Goal: Task Accomplishment & Management: Complete application form

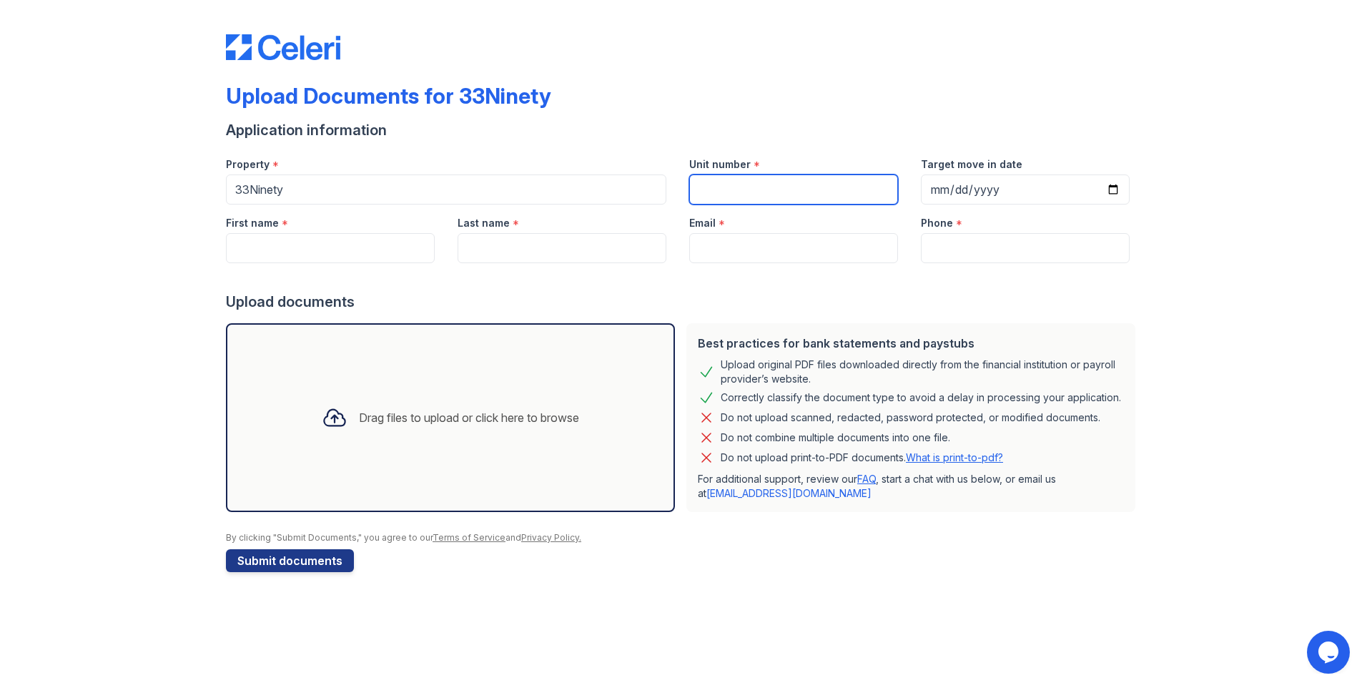
click at [815, 181] on input "Unit number" at bounding box center [793, 189] width 209 height 30
type input "0"
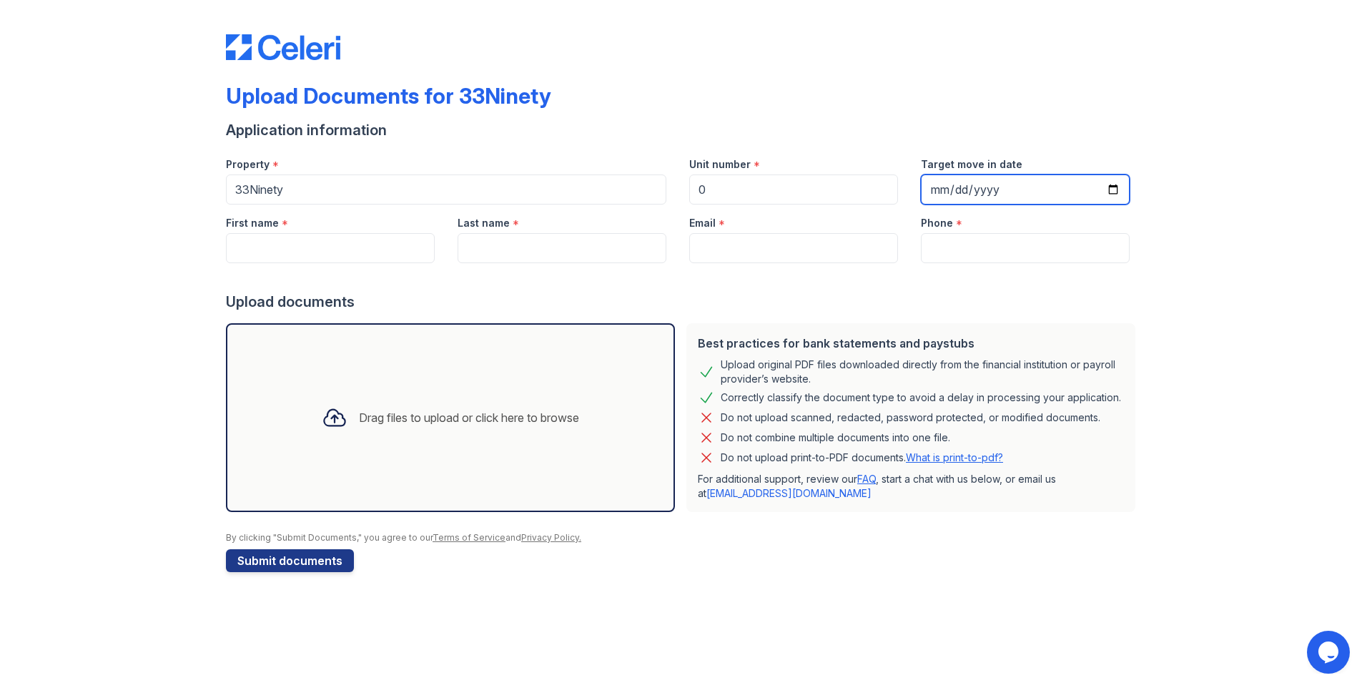
click at [1112, 192] on input "Target move in date" at bounding box center [1025, 189] width 209 height 30
click at [274, 243] on input "First name" at bounding box center [330, 248] width 209 height 30
click at [1113, 189] on input "[DATE]" at bounding box center [1025, 189] width 209 height 30
type input "[DATE]"
click at [309, 255] on input "First name" at bounding box center [330, 248] width 209 height 30
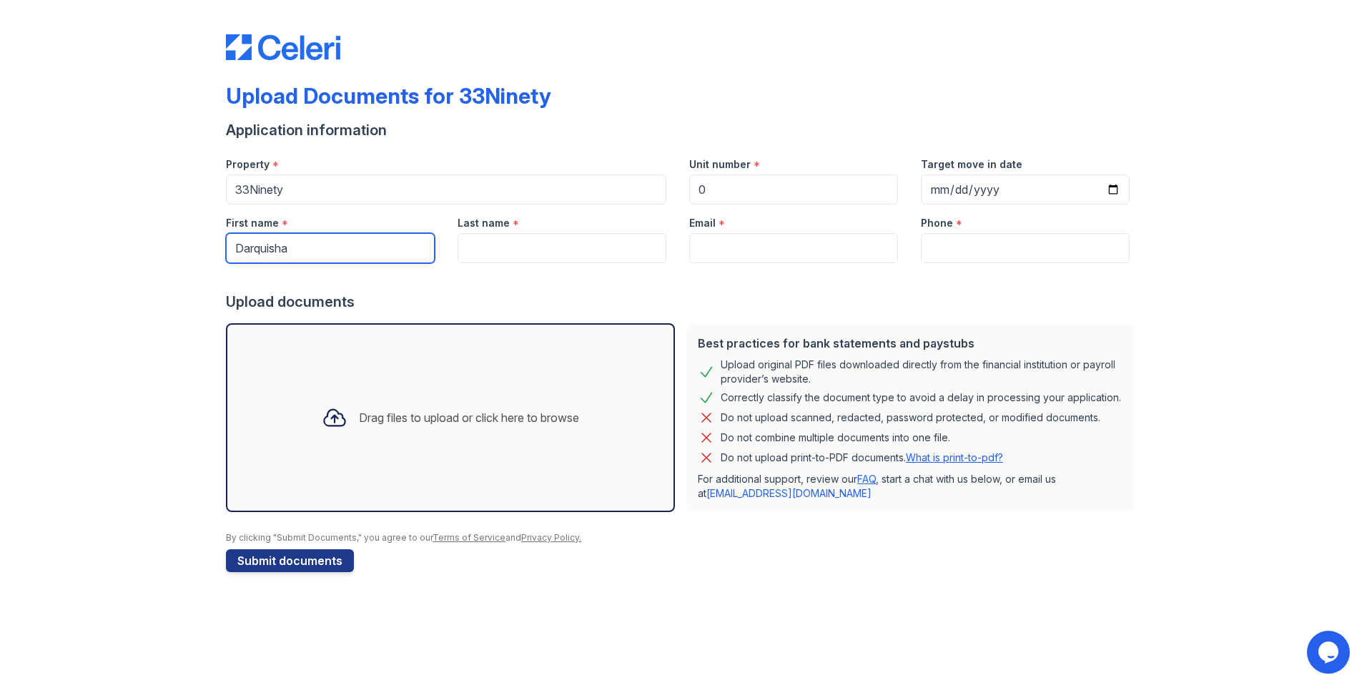
type input "Darquisha"
type input "Lovelae"
click at [711, 250] on input "Email" at bounding box center [793, 248] width 209 height 30
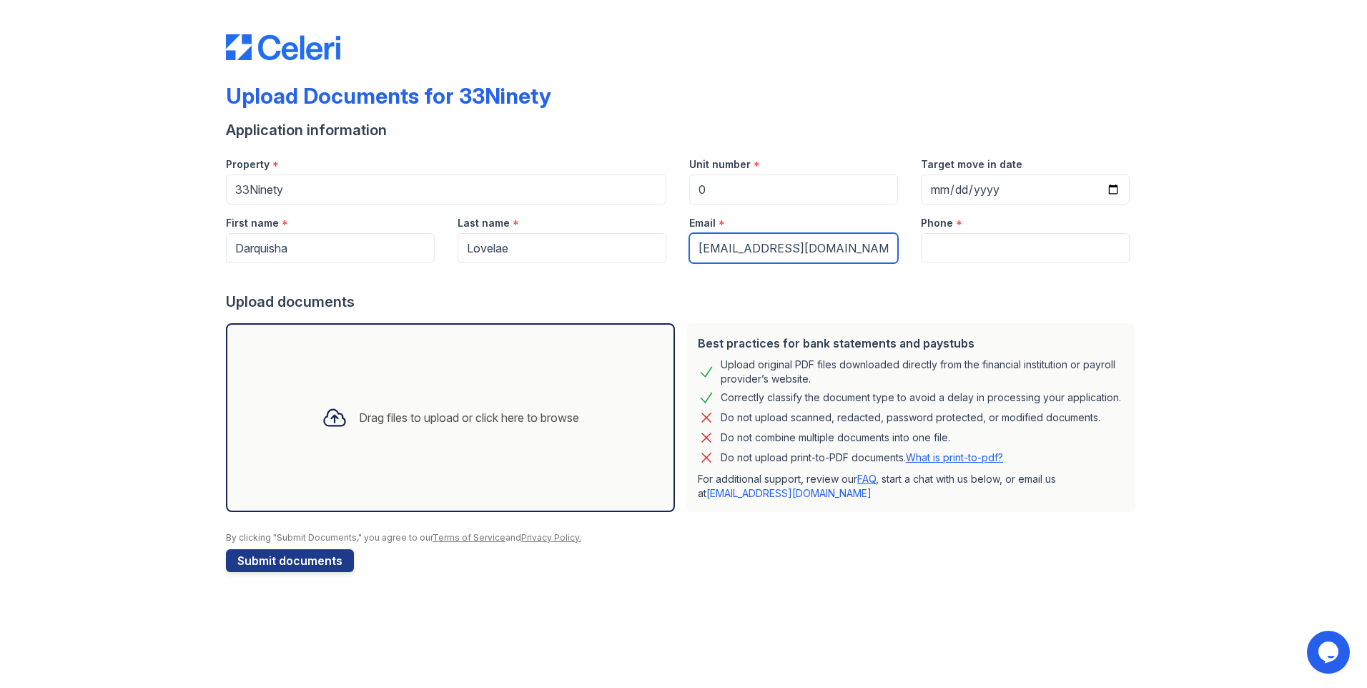
type input "[EMAIL_ADDRESS][DOMAIN_NAME]"
click at [1025, 244] on input "Phone" at bounding box center [1025, 248] width 209 height 30
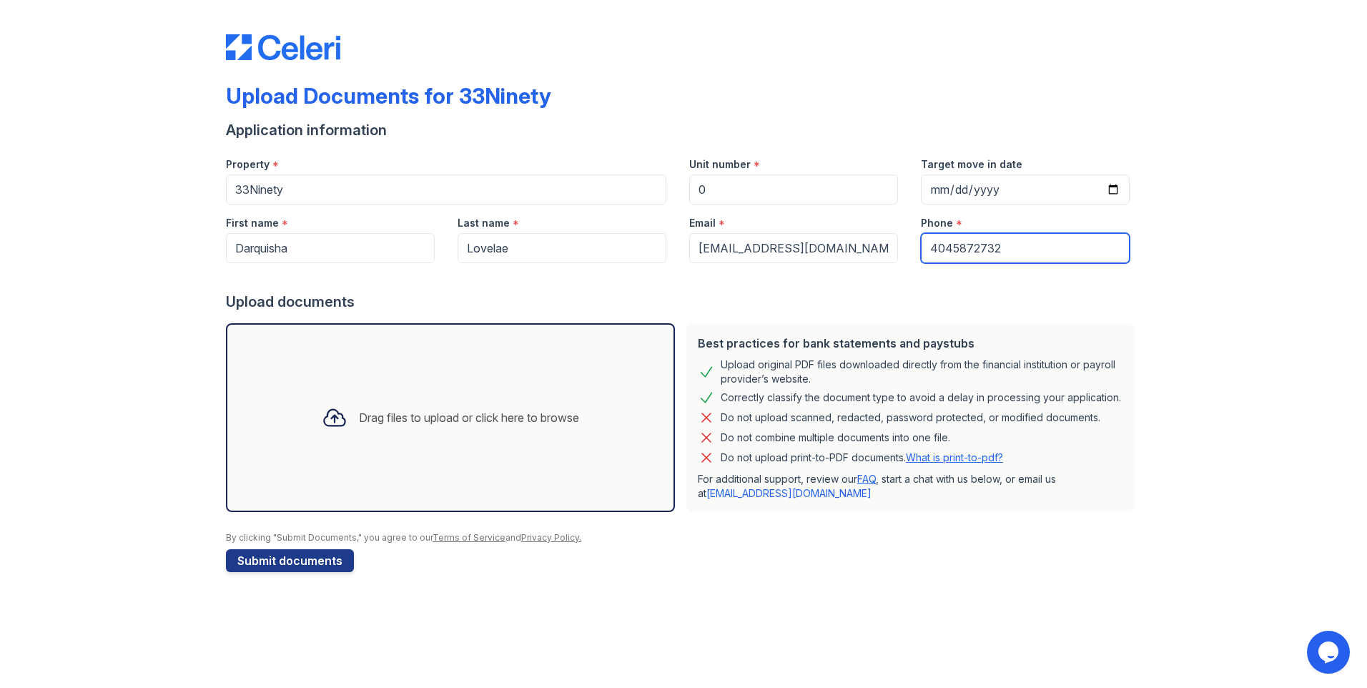
type input "4045872732"
click at [467, 419] on div "Drag files to upload or click here to browse" at bounding box center [469, 417] width 220 height 17
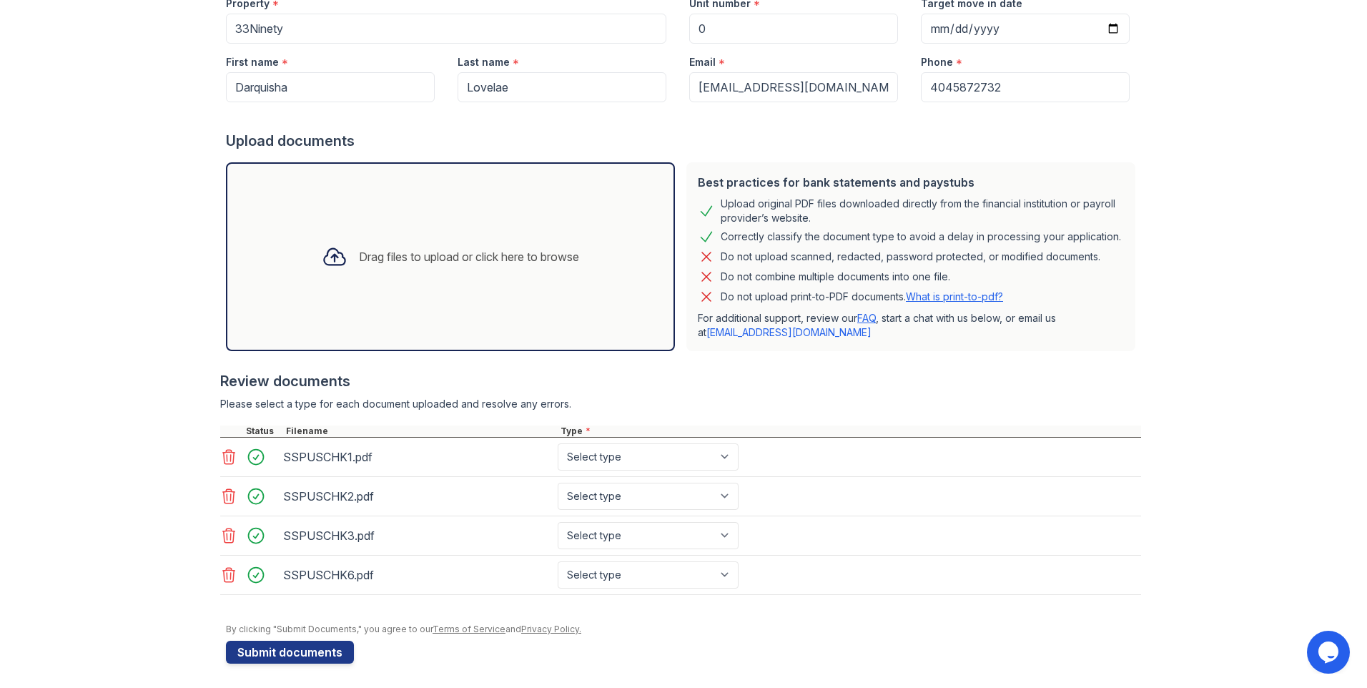
scroll to position [165, 0]
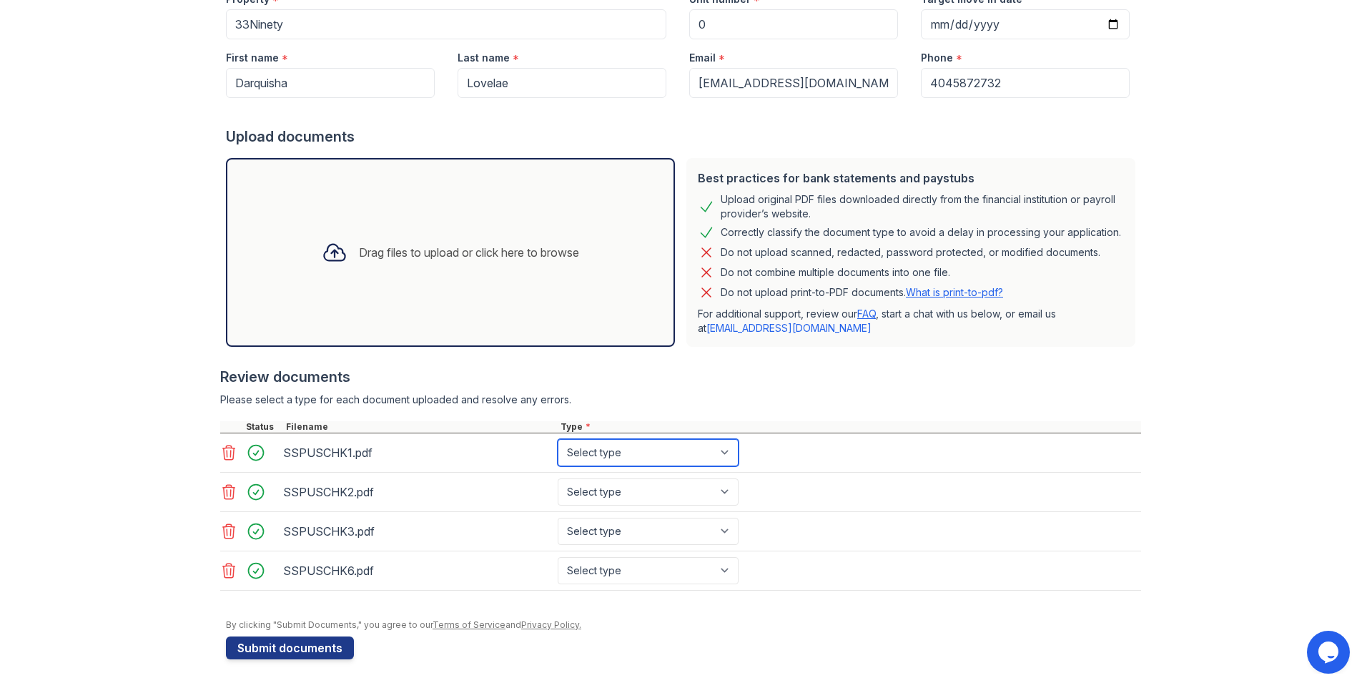
click at [669, 449] on select "Select type Paystub Bank Statement Offer Letter Tax Documents Benefit Award Let…" at bounding box center [648, 452] width 181 height 27
select select "paystub"
click at [558, 439] on select "Select type Paystub Bank Statement Offer Letter Tax Documents Benefit Award Let…" at bounding box center [648, 452] width 181 height 27
click at [660, 487] on select "Select type Paystub Bank Statement Offer Letter Tax Documents Benefit Award Let…" at bounding box center [648, 491] width 181 height 27
select select "paystub"
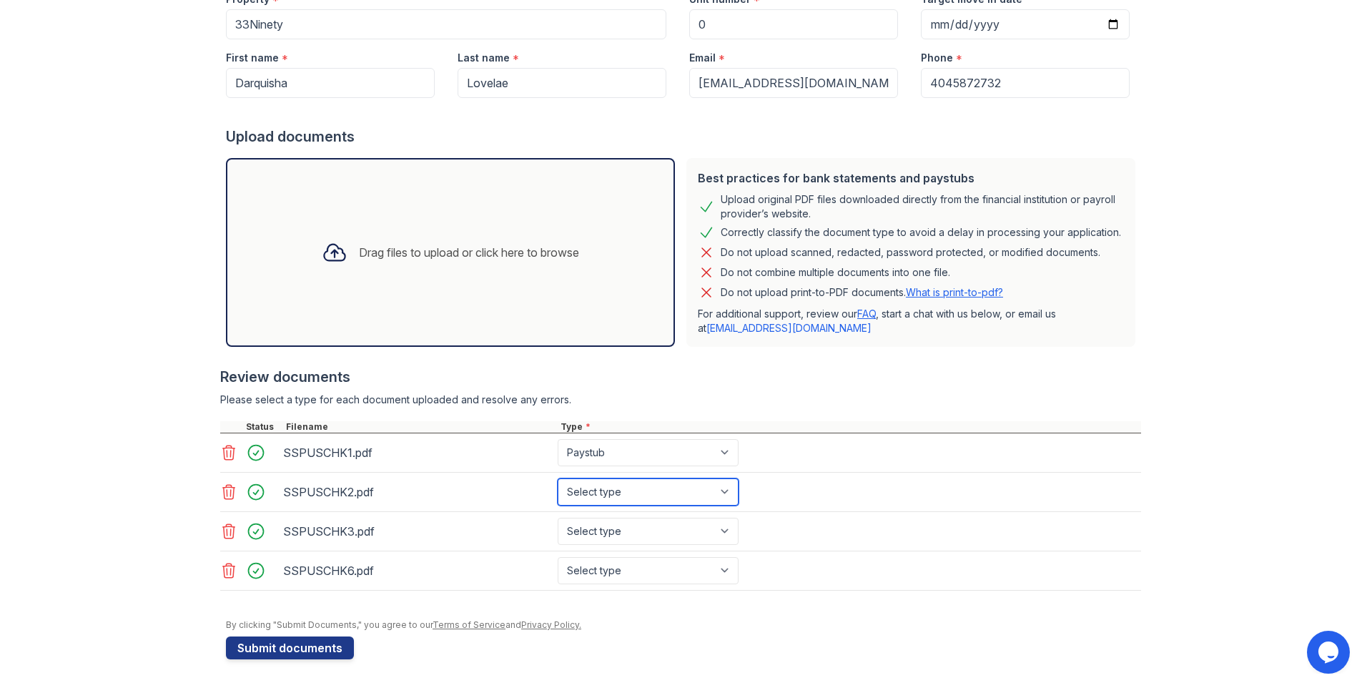
click at [558, 478] on select "Select type Paystub Bank Statement Offer Letter Tax Documents Benefit Award Let…" at bounding box center [648, 491] width 181 height 27
click at [660, 535] on select "Select type Paystub Bank Statement Offer Letter Tax Documents Benefit Award Let…" at bounding box center [648, 531] width 181 height 27
select select "paystub"
click at [558, 518] on select "Select type Paystub Bank Statement Offer Letter Tax Documents Benefit Award Let…" at bounding box center [648, 531] width 181 height 27
click at [644, 565] on select "Select type Paystub Bank Statement Offer Letter Tax Documents Benefit Award Let…" at bounding box center [648, 570] width 181 height 27
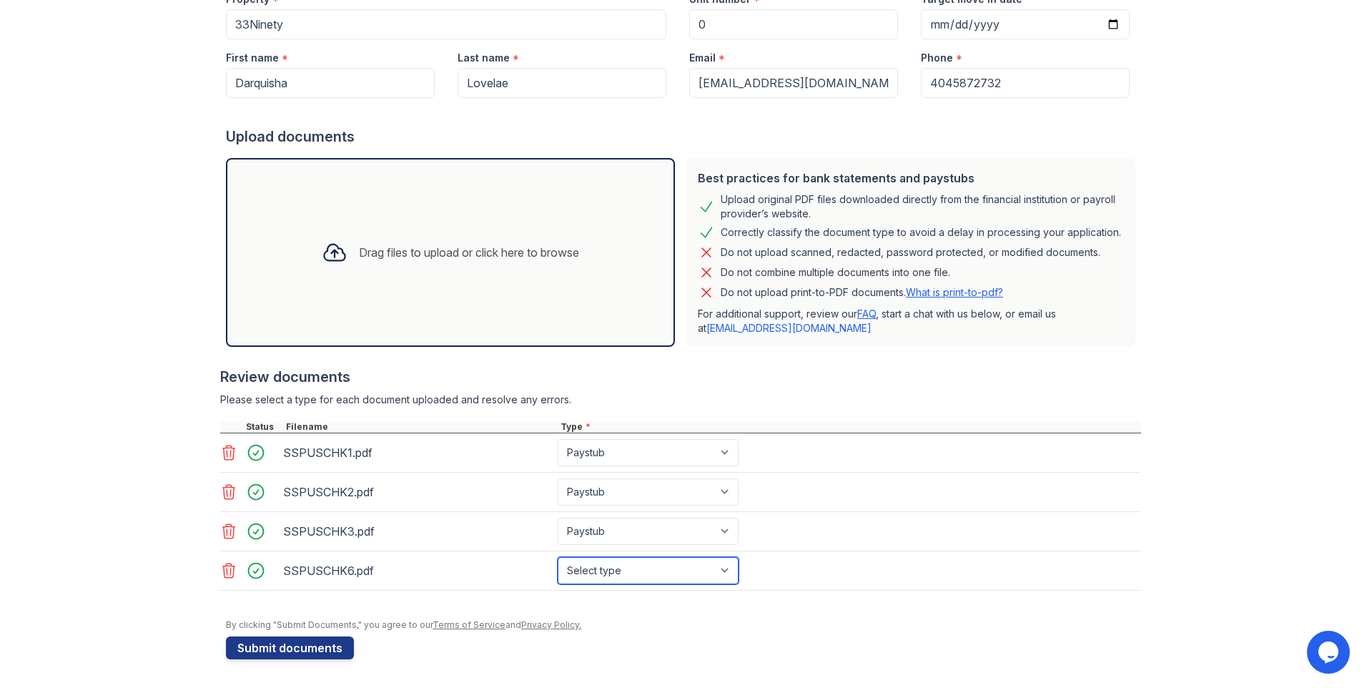
select select "paystub"
click at [558, 557] on select "Select type Paystub Bank Statement Offer Letter Tax Documents Benefit Award Let…" at bounding box center [648, 570] width 181 height 27
click at [496, 81] on input "Lovelae" at bounding box center [561, 83] width 209 height 30
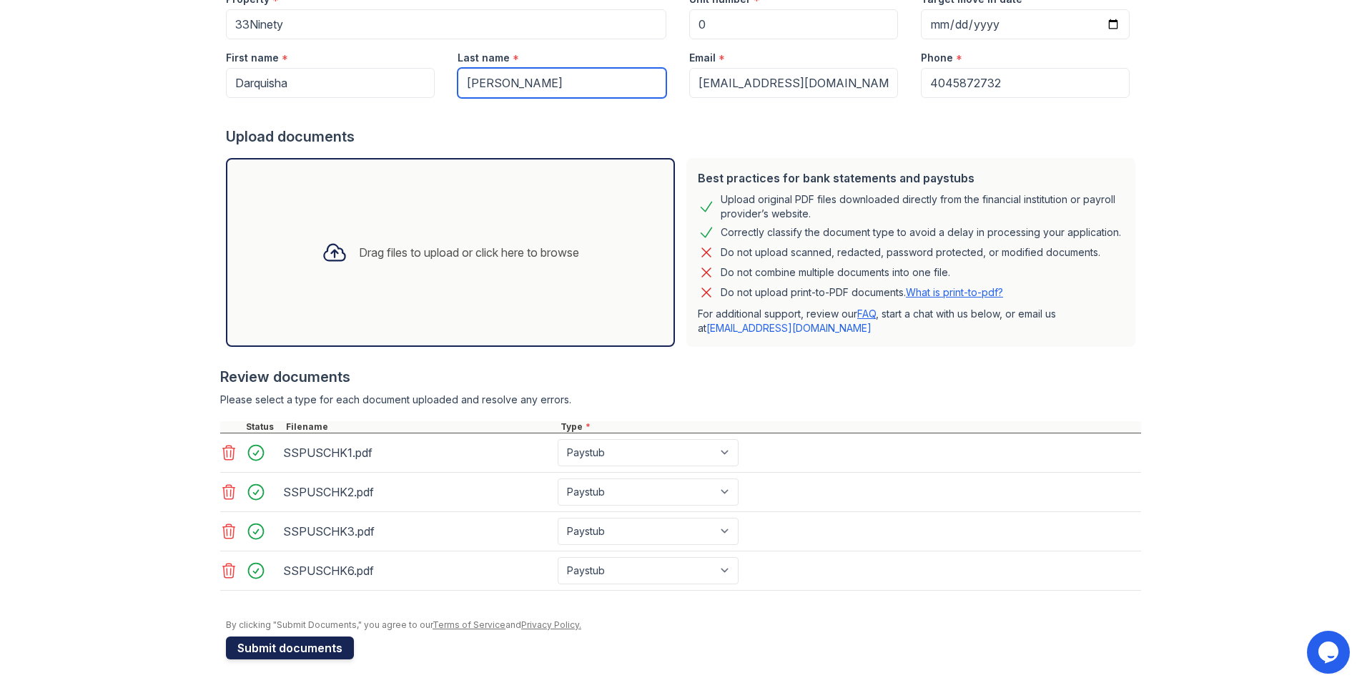
type input "[PERSON_NAME]"
click at [295, 652] on button "Submit documents" at bounding box center [290, 647] width 128 height 23
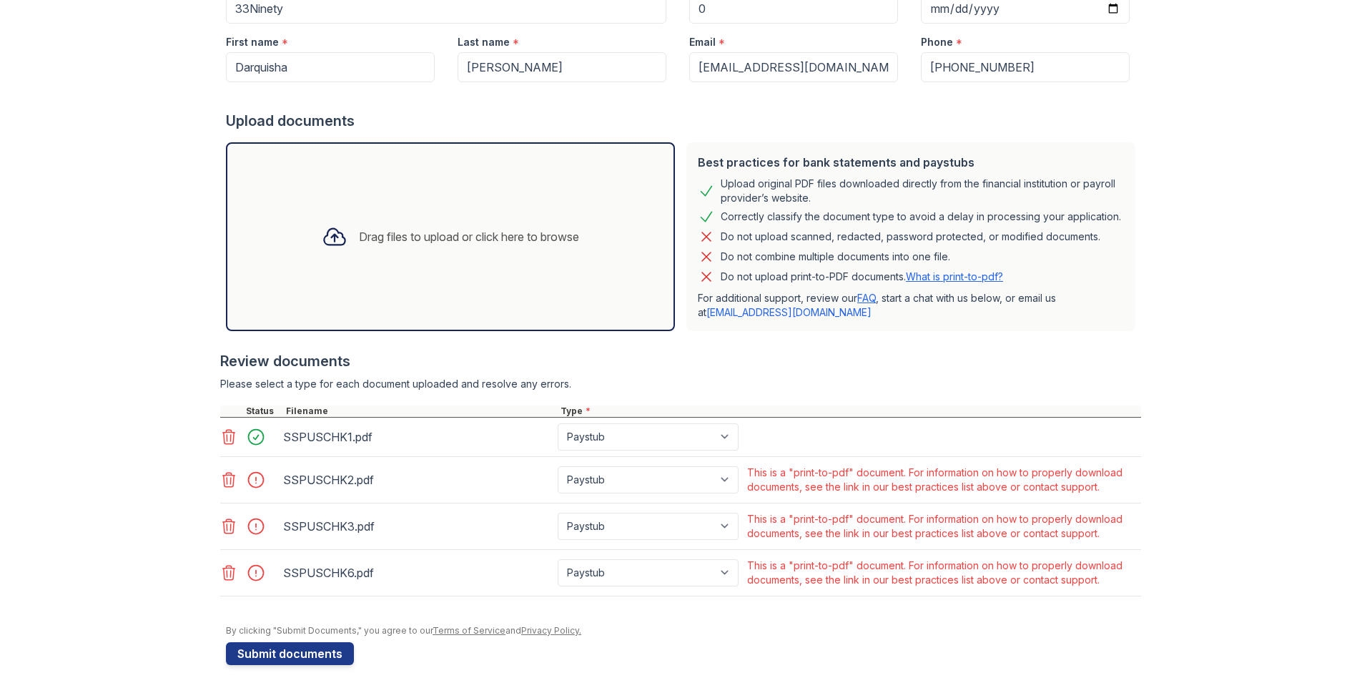
scroll to position [227, 0]
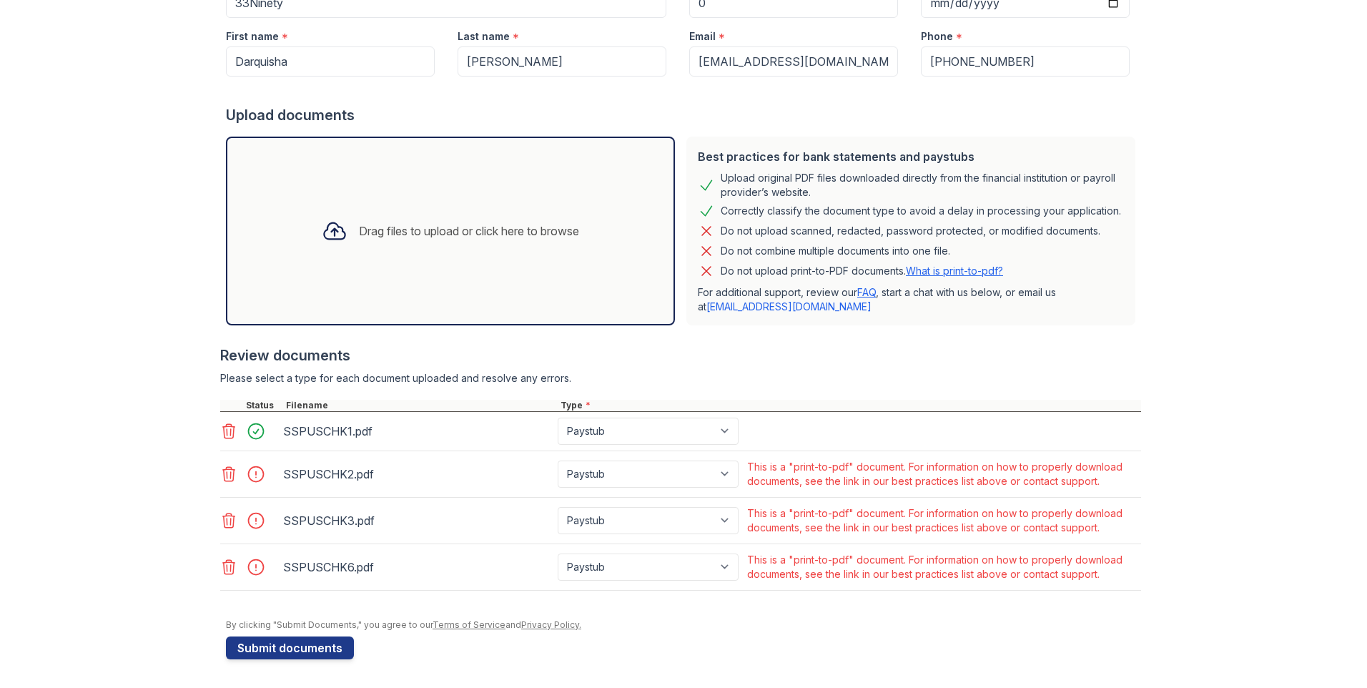
drag, startPoint x: 1322, startPoint y: 0, endPoint x: 1025, endPoint y: 629, distance: 695.8
click at [1025, 629] on div "By clicking "Submit Documents," you agree to our Terms of Service and Privacy P…" at bounding box center [683, 624] width 915 height 11
click at [223, 472] on icon at bounding box center [228, 473] width 17 height 17
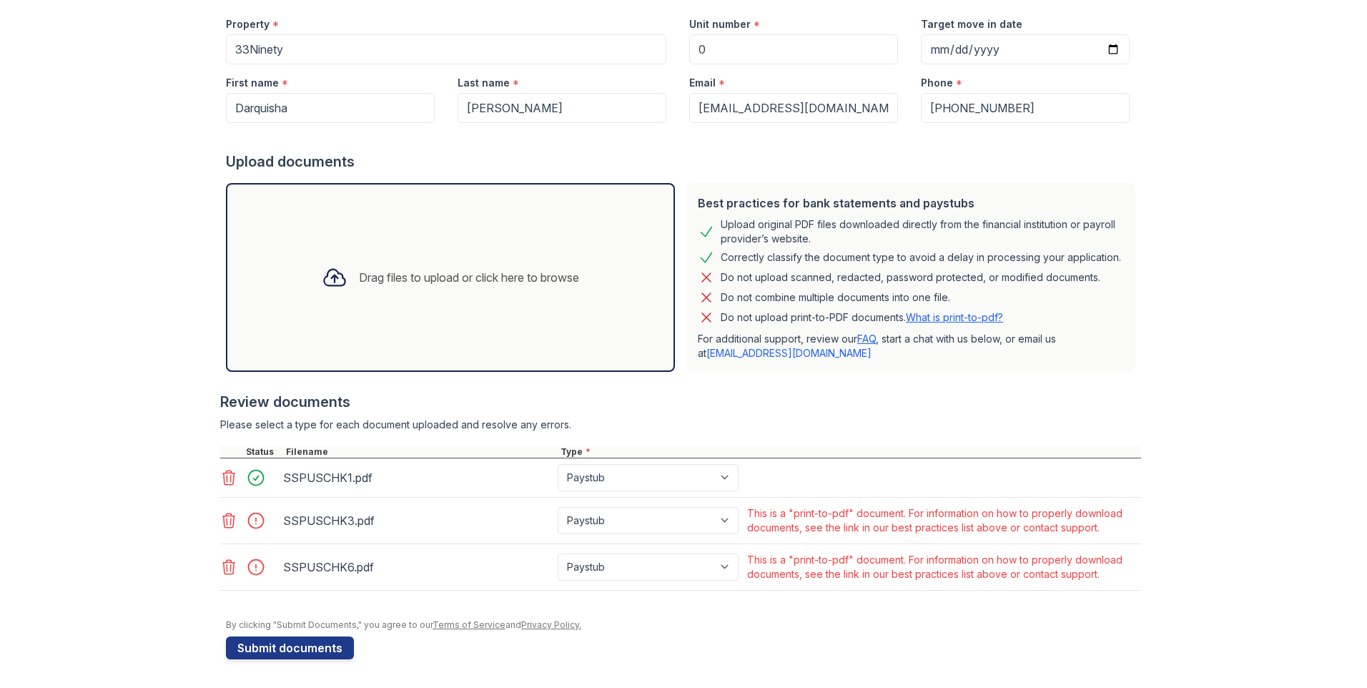
click at [222, 516] on icon at bounding box center [228, 520] width 17 height 17
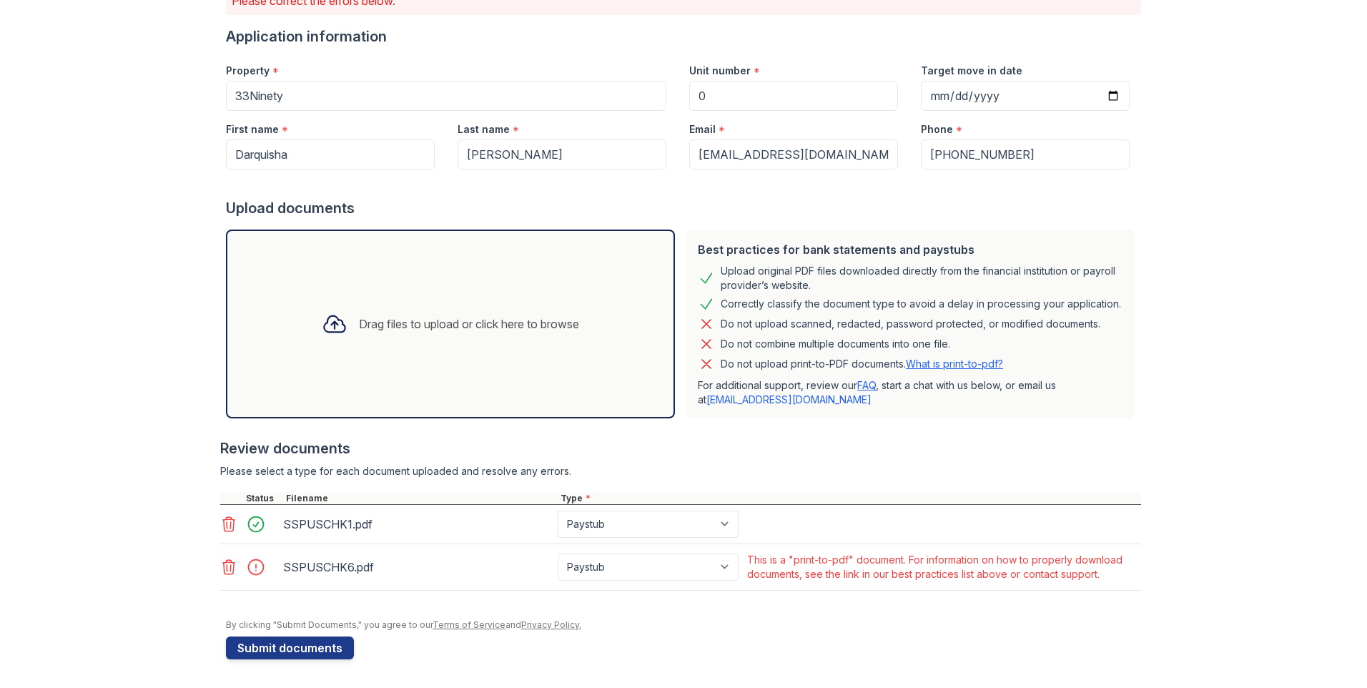
click at [220, 564] on icon at bounding box center [228, 566] width 17 height 17
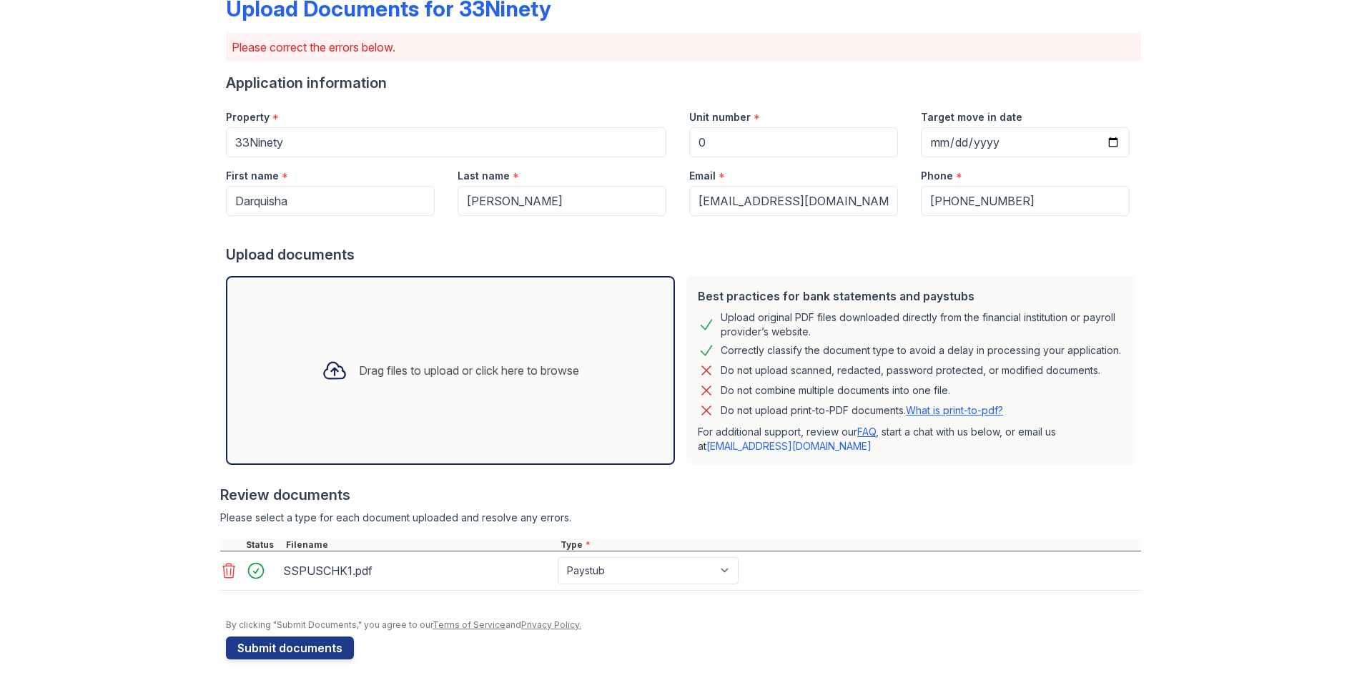
click at [435, 379] on div "Drag files to upload or click here to browse" at bounding box center [450, 370] width 280 height 49
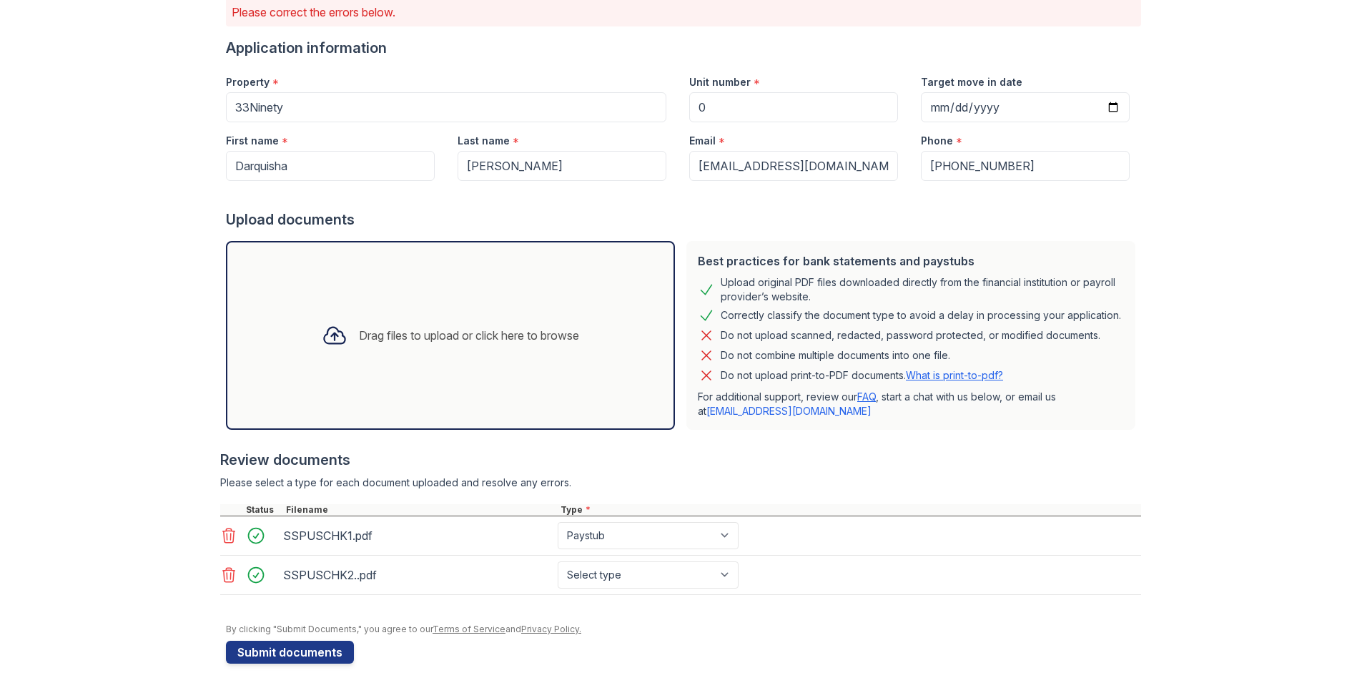
scroll to position [127, 0]
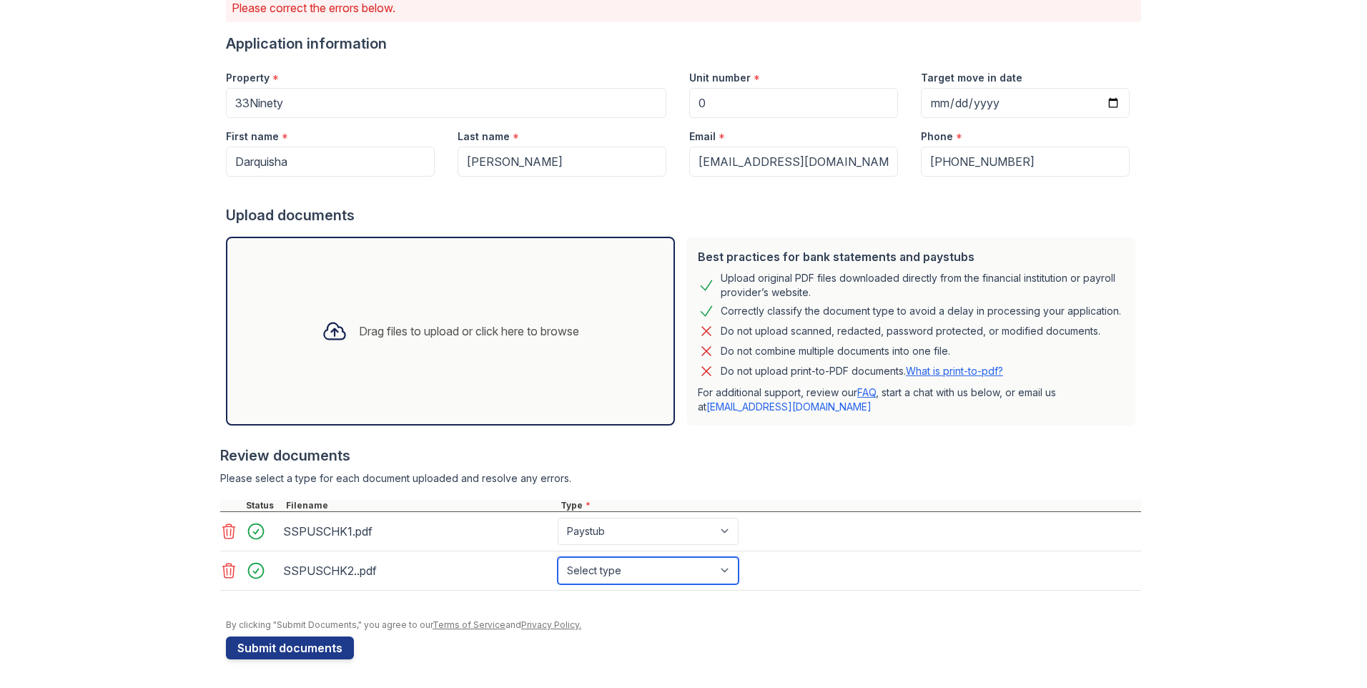
click at [682, 582] on select "Select type Paystub Bank Statement Offer Letter Tax Documents Benefit Award Let…" at bounding box center [648, 570] width 181 height 27
select select "paystub"
click at [558, 557] on select "Select type Paystub Bank Statement Offer Letter Tax Documents Benefit Award Let…" at bounding box center [648, 570] width 181 height 27
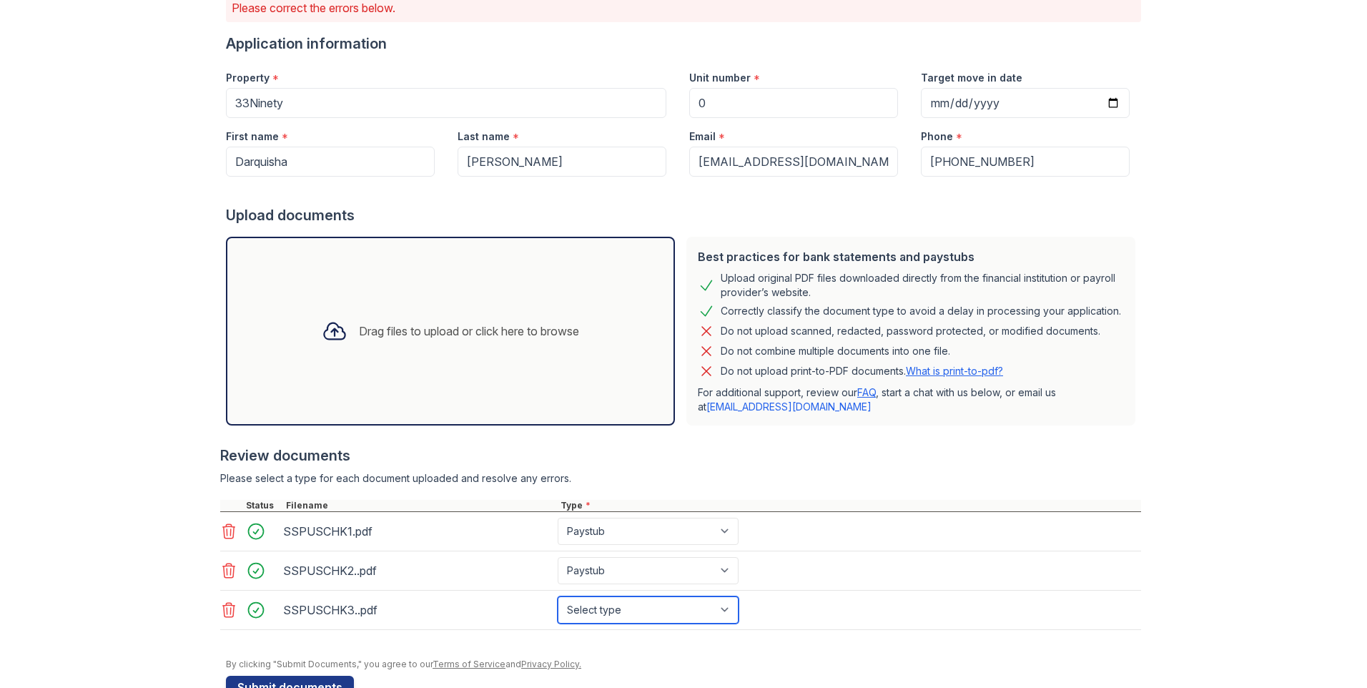
click at [653, 615] on select "Select type Paystub Bank Statement Offer Letter Tax Documents Benefit Award Let…" at bounding box center [648, 609] width 181 height 27
select select "paystub"
click at [558, 596] on select "Select type Paystub Bank Statement Offer Letter Tax Documents Benefit Award Let…" at bounding box center [648, 609] width 181 height 27
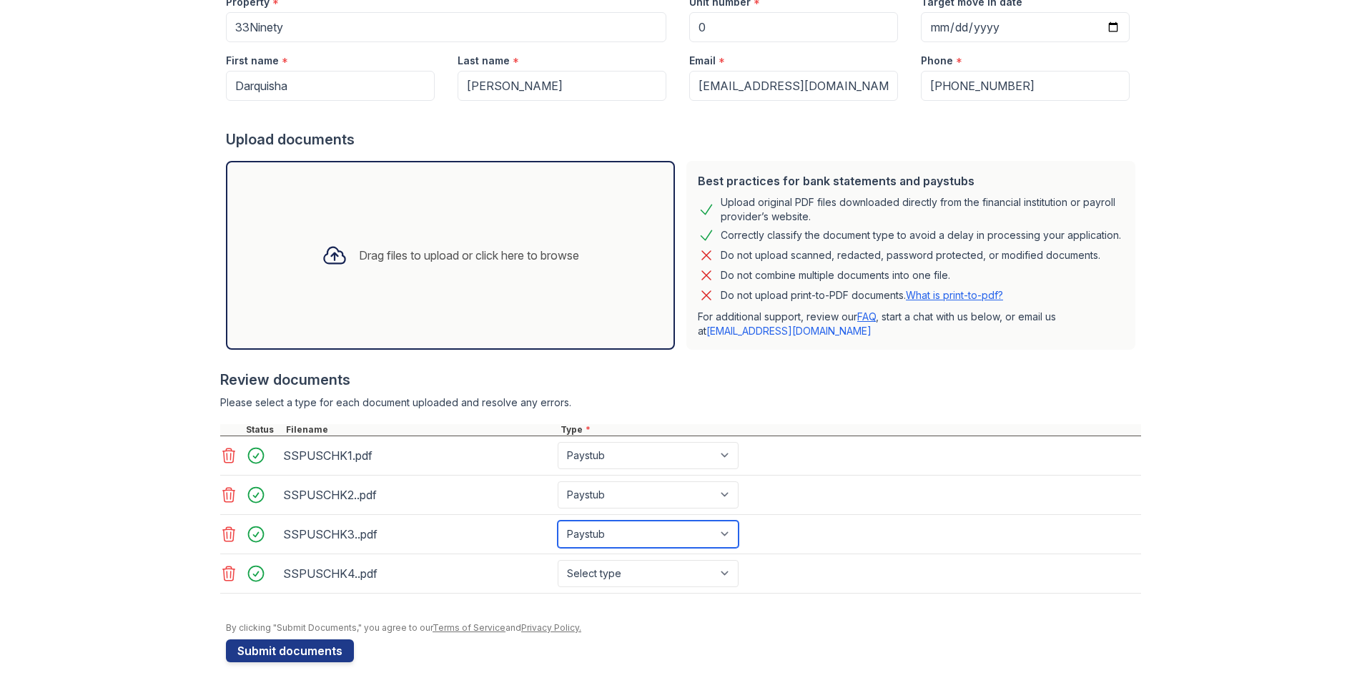
scroll to position [205, 0]
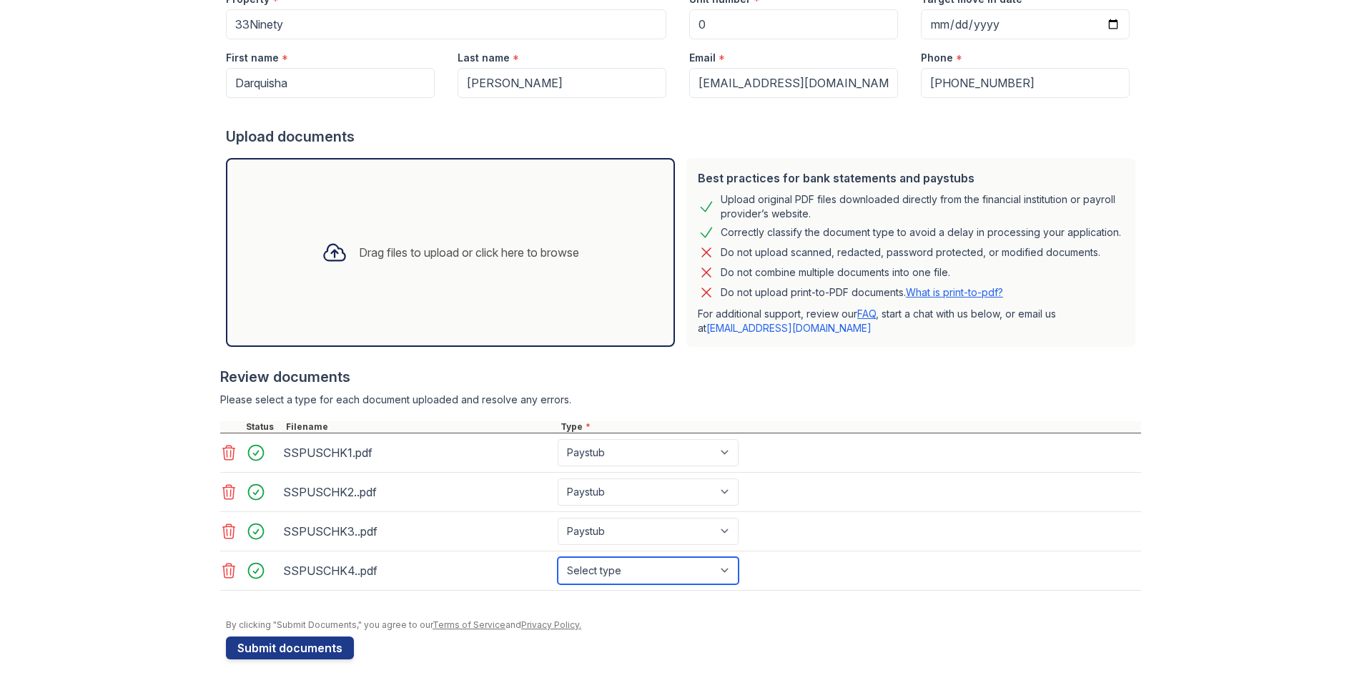
click at [718, 569] on select "Select type Paystub Bank Statement Offer Letter Tax Documents Benefit Award Let…" at bounding box center [648, 570] width 181 height 27
select select "paystub"
click at [558, 557] on select "Select type Paystub Bank Statement Offer Letter Tax Documents Benefit Award Let…" at bounding box center [648, 570] width 181 height 27
click at [292, 646] on button "Submit documents" at bounding box center [290, 647] width 128 height 23
